Goal: Book appointment/travel/reservation

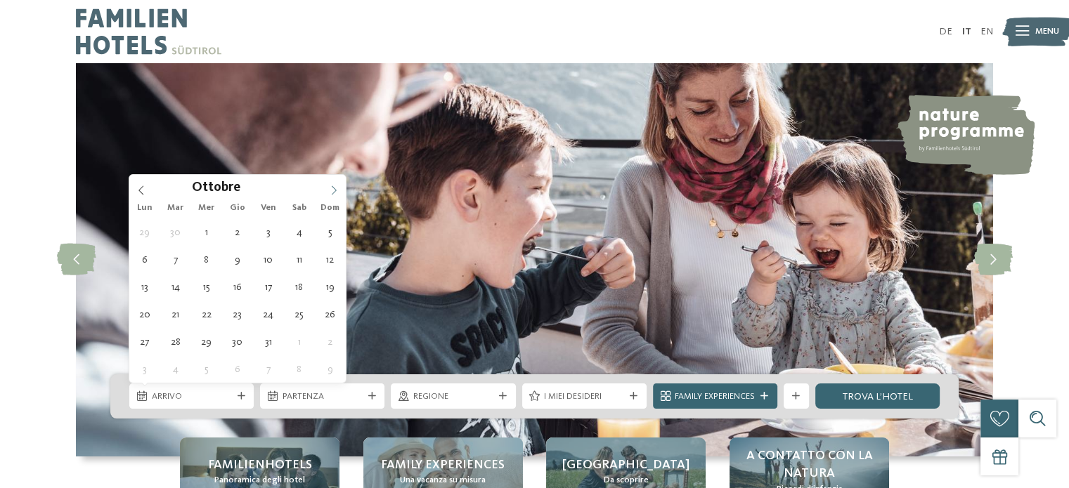
click at [330, 193] on icon at bounding box center [334, 191] width 10 height 10
type div "[DATE]"
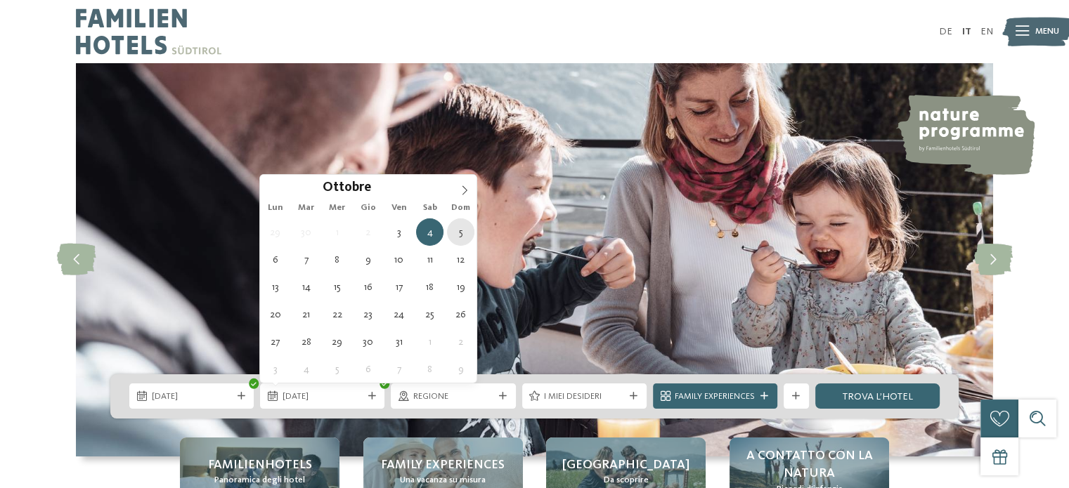
type div "[DATE]"
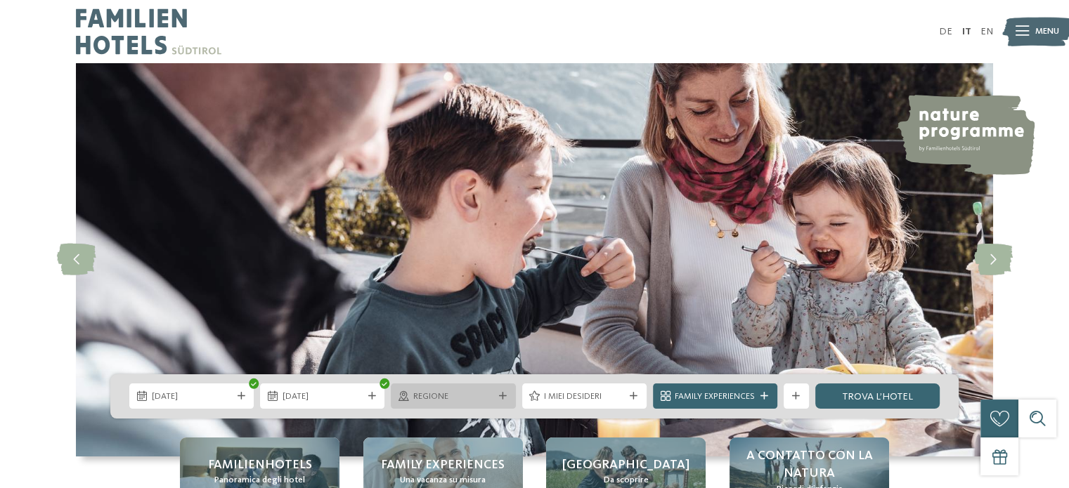
click at [464, 392] on span "Regione" at bounding box center [453, 397] width 80 height 13
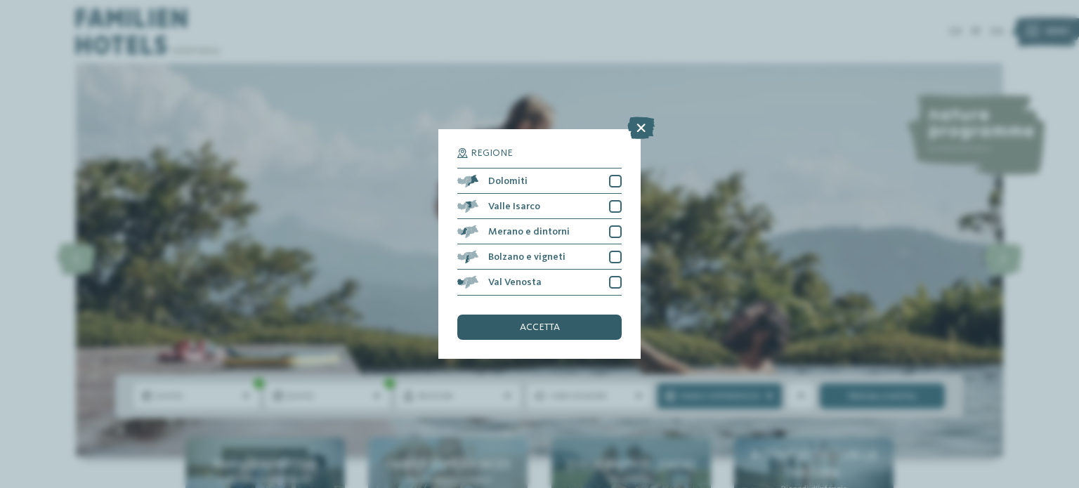
click at [526, 328] on span "accetta" at bounding box center [540, 328] width 40 height 10
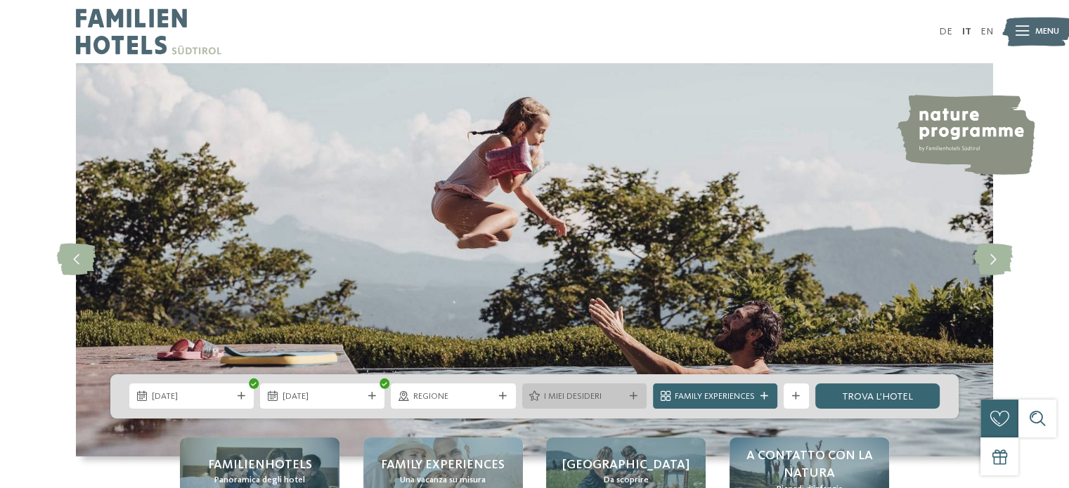
click at [579, 395] on span "I miei desideri" at bounding box center [584, 397] width 80 height 13
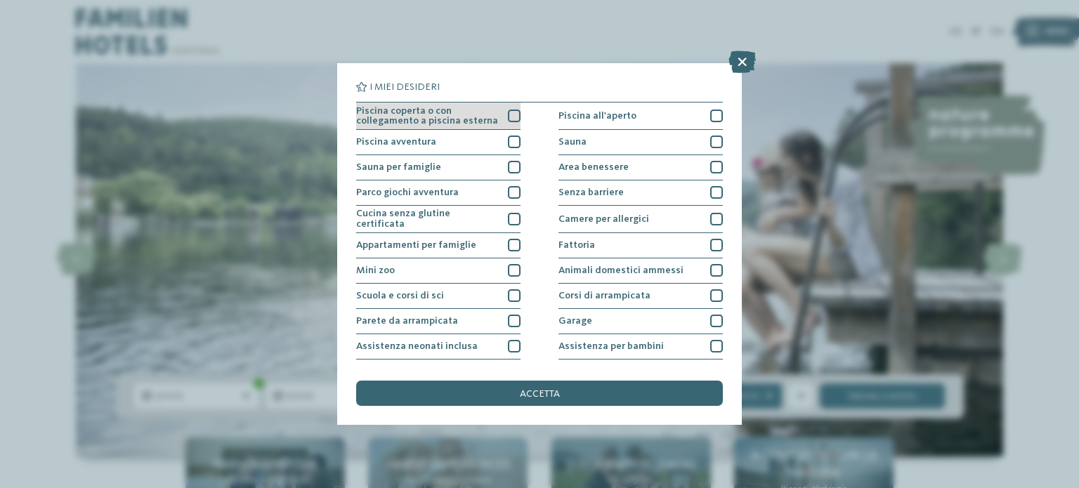
click at [514, 118] on div at bounding box center [514, 116] width 13 height 13
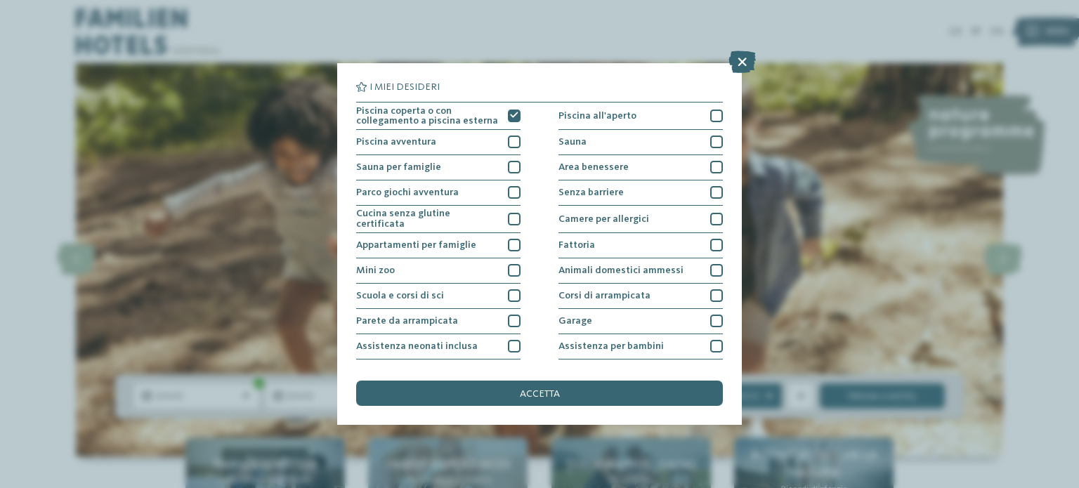
scroll to position [4, 0]
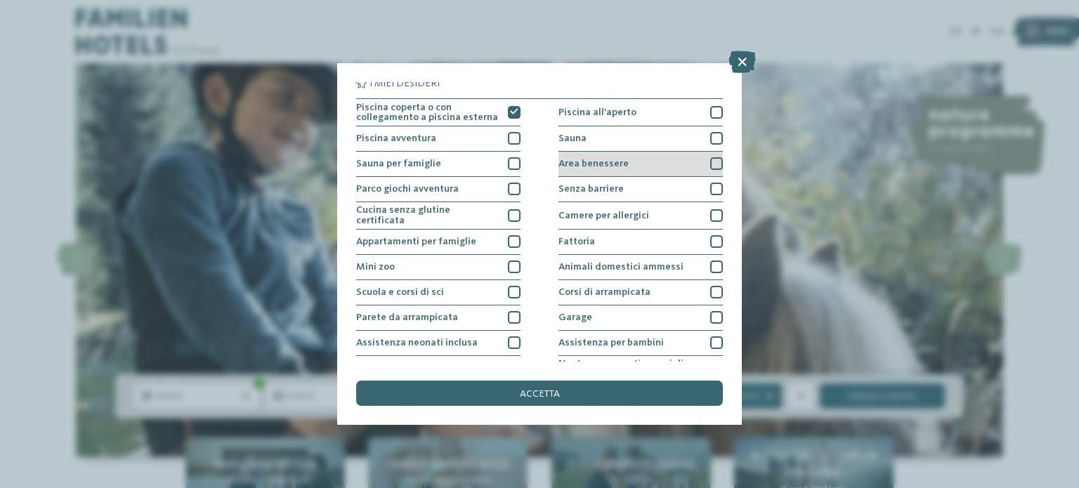
click at [711, 161] on div at bounding box center [717, 163] width 13 height 13
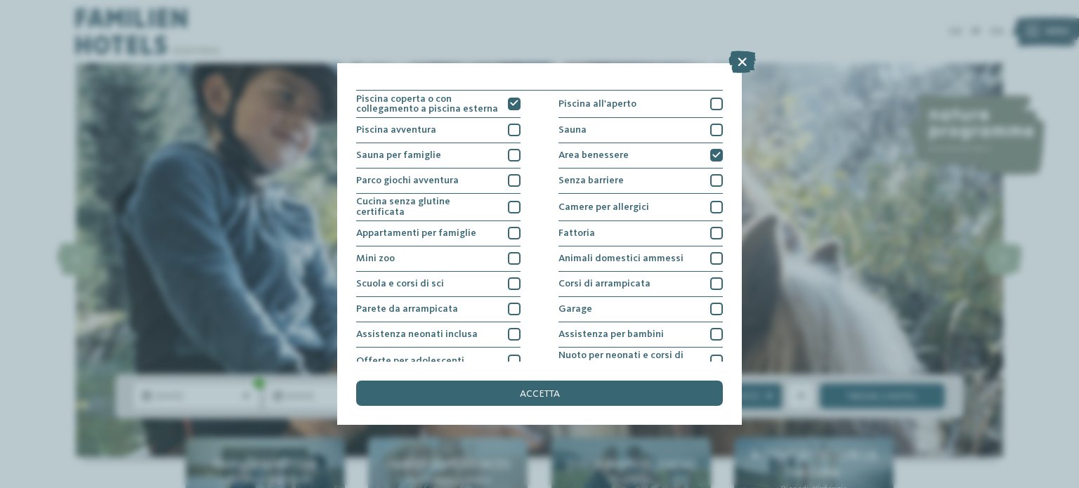
scroll to position [17, 0]
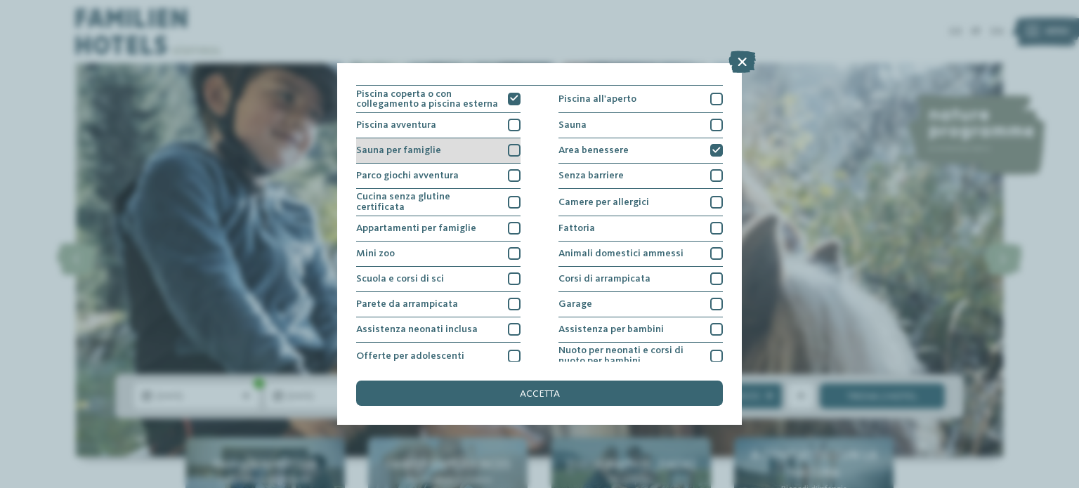
click at [512, 150] on div at bounding box center [514, 150] width 13 height 13
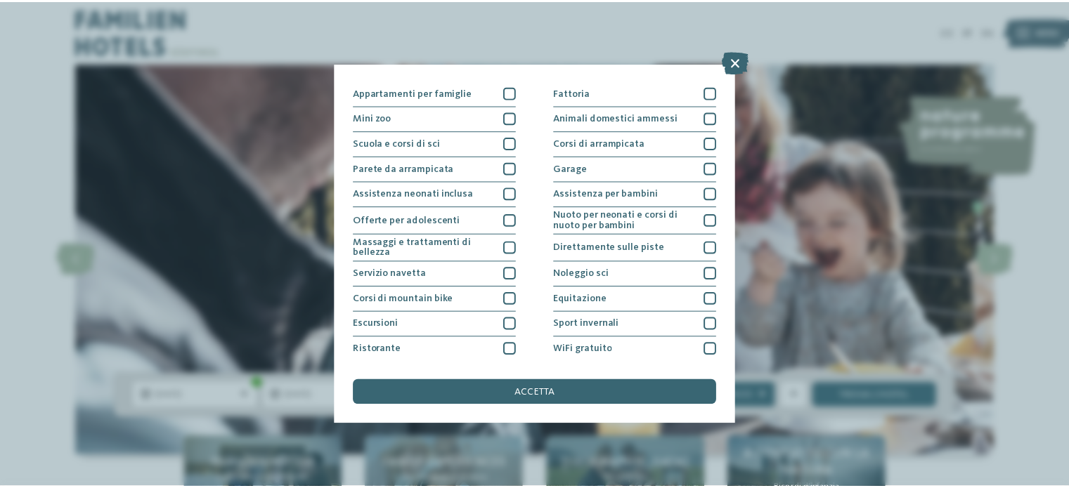
scroll to position [176, 0]
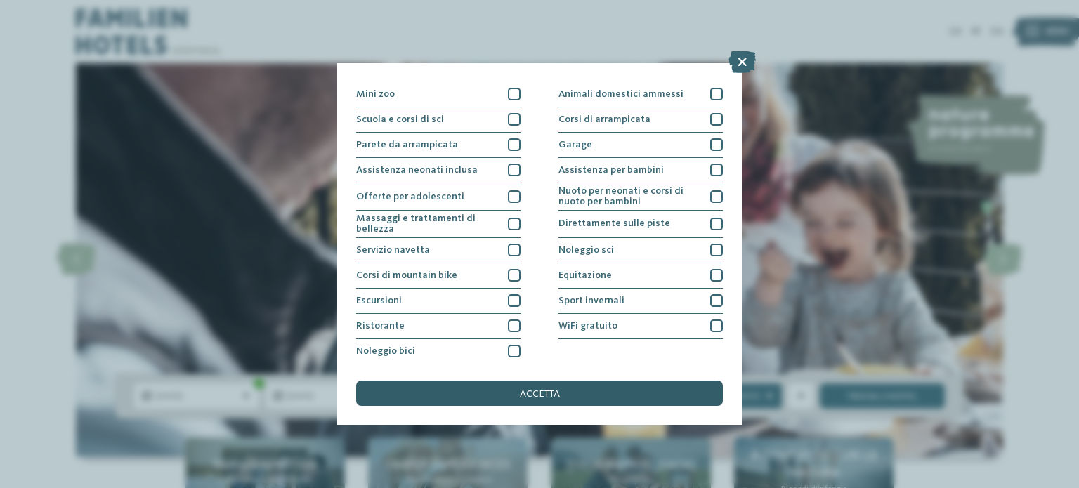
click at [584, 391] on div "accetta" at bounding box center [539, 393] width 367 height 25
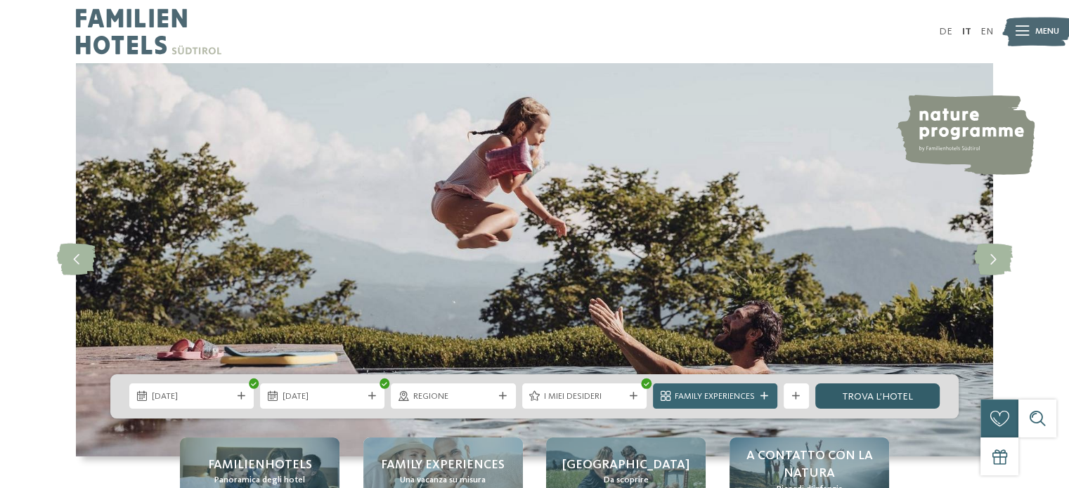
click at [870, 397] on link "trova l’hotel" at bounding box center [877, 396] width 124 height 25
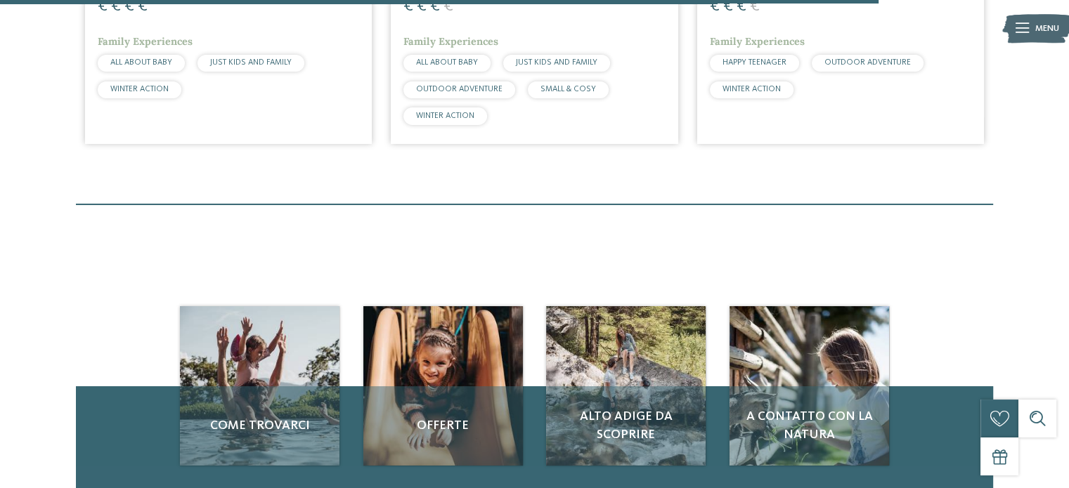
scroll to position [1982, 0]
